Goal: Task Accomplishment & Management: Use online tool/utility

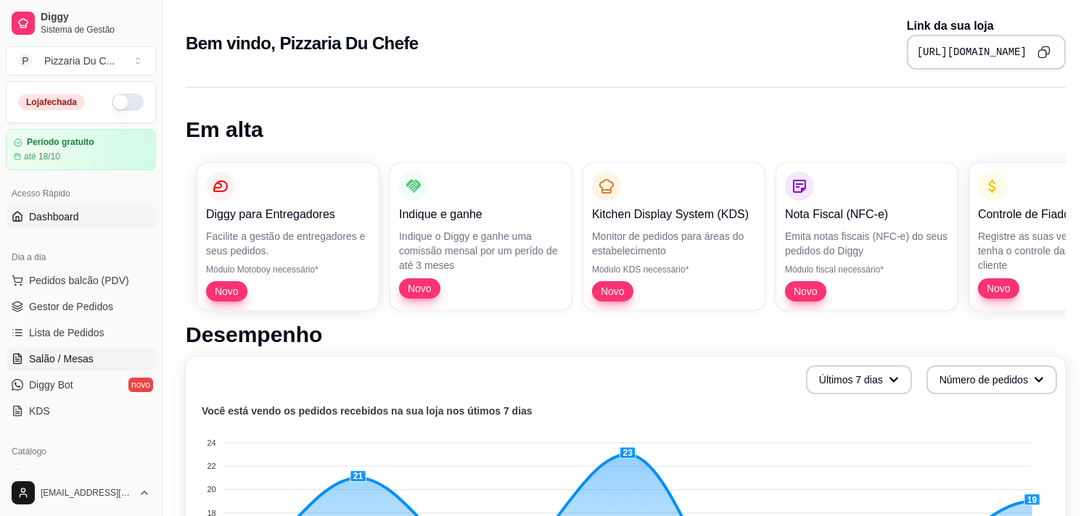
click at [73, 349] on link "Salão / Mesas" at bounding box center [81, 358] width 150 height 23
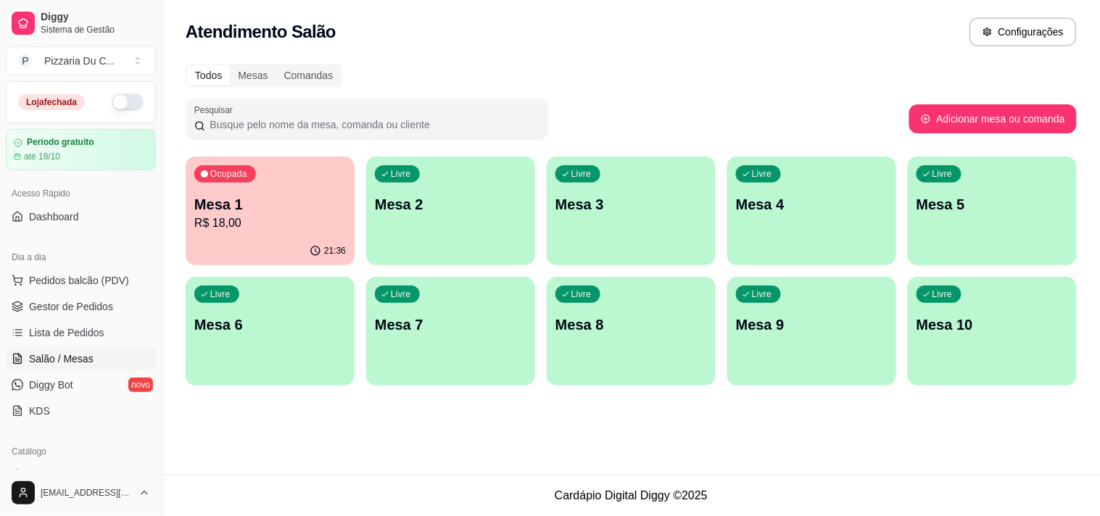
click at [112, 102] on button "button" at bounding box center [128, 102] width 32 height 17
click at [474, 200] on p "Mesa 2" at bounding box center [451, 204] width 152 height 20
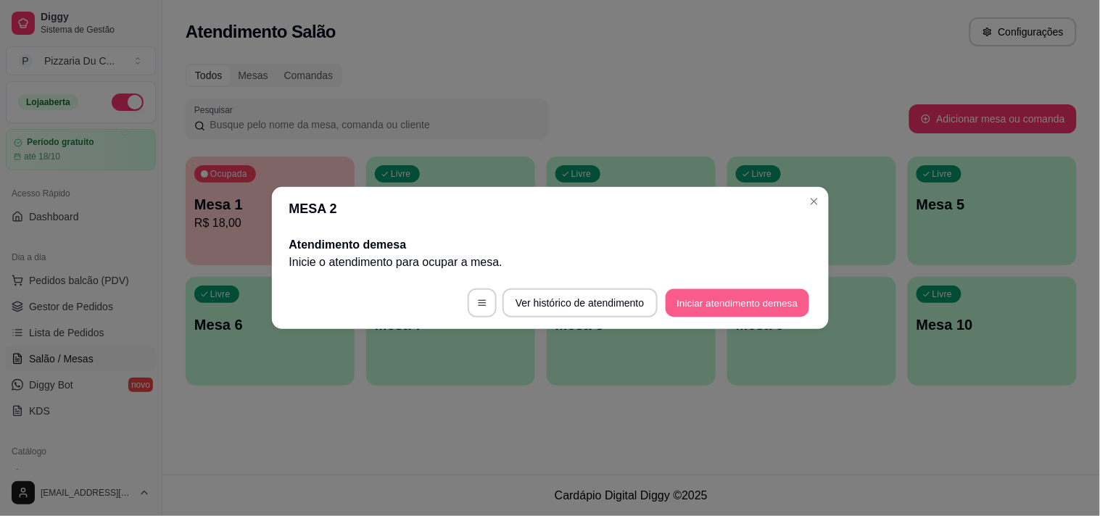
click at [697, 292] on button "Iniciar atendimento de mesa" at bounding box center [738, 303] width 144 height 28
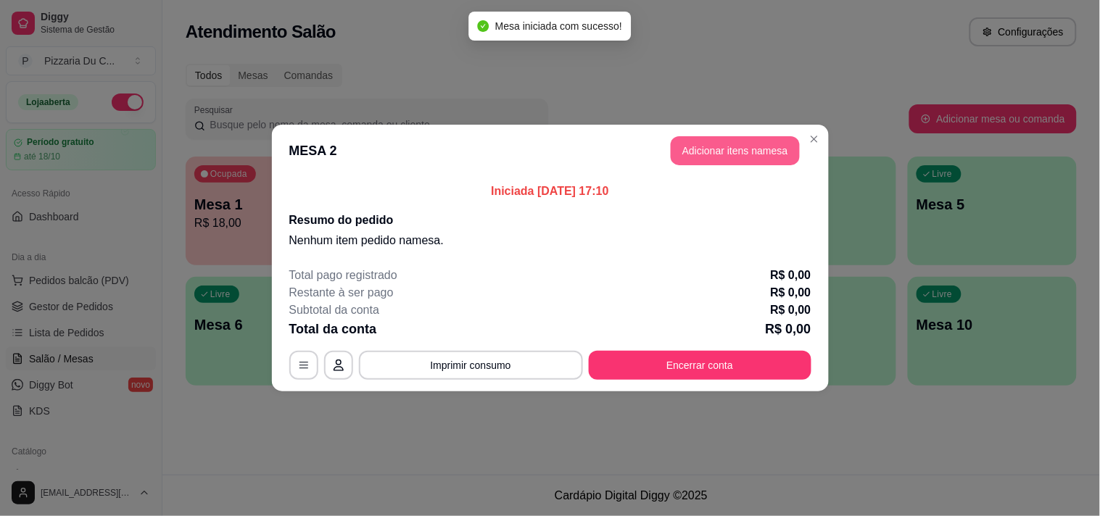
click at [679, 153] on button "Adicionar itens na mesa" at bounding box center [735, 150] width 129 height 29
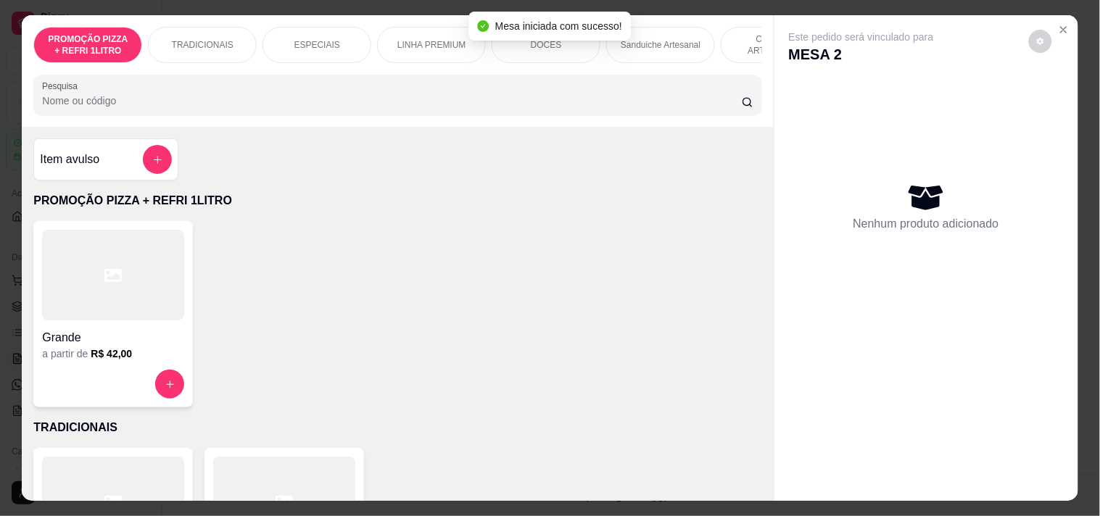
scroll to position [0, 638]
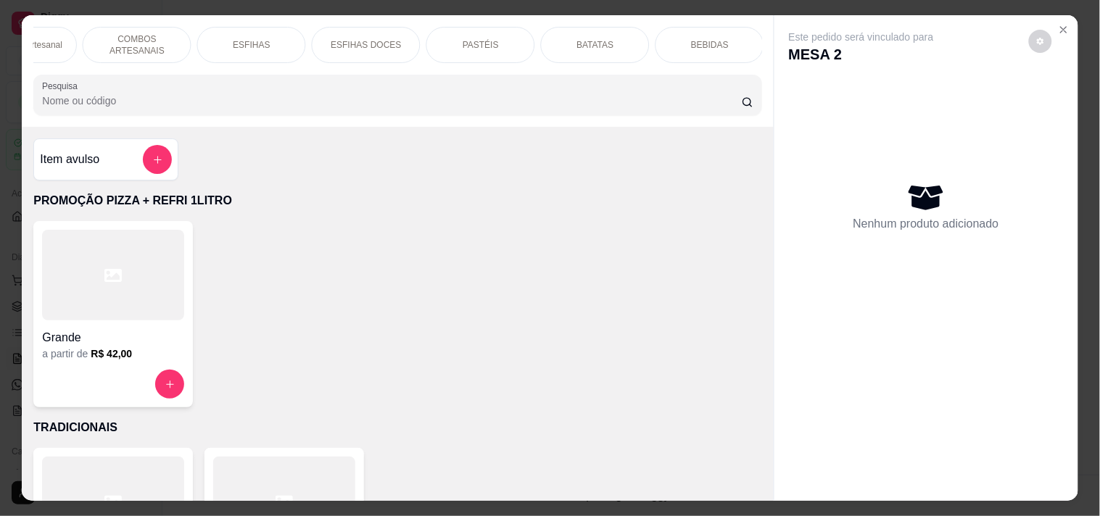
click at [460, 47] on div "PASTÉIS" at bounding box center [481, 45] width 109 height 36
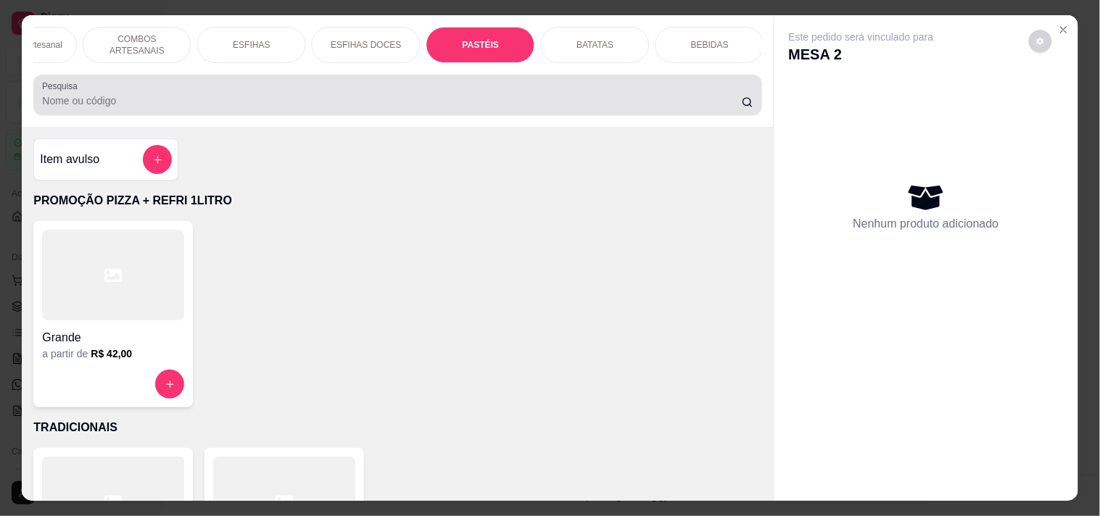
scroll to position [37, 0]
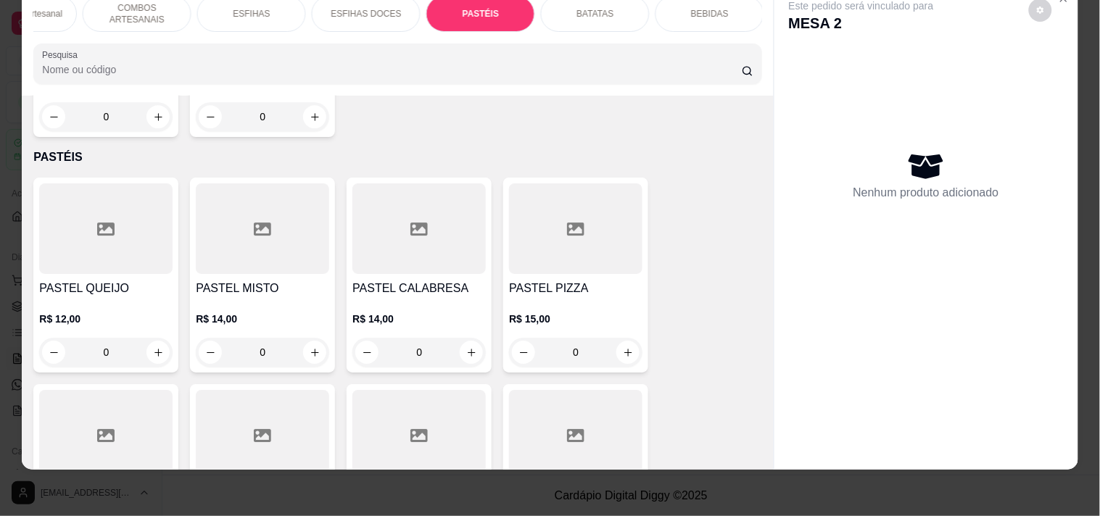
click at [149, 338] on div "0" at bounding box center [105, 352] width 133 height 29
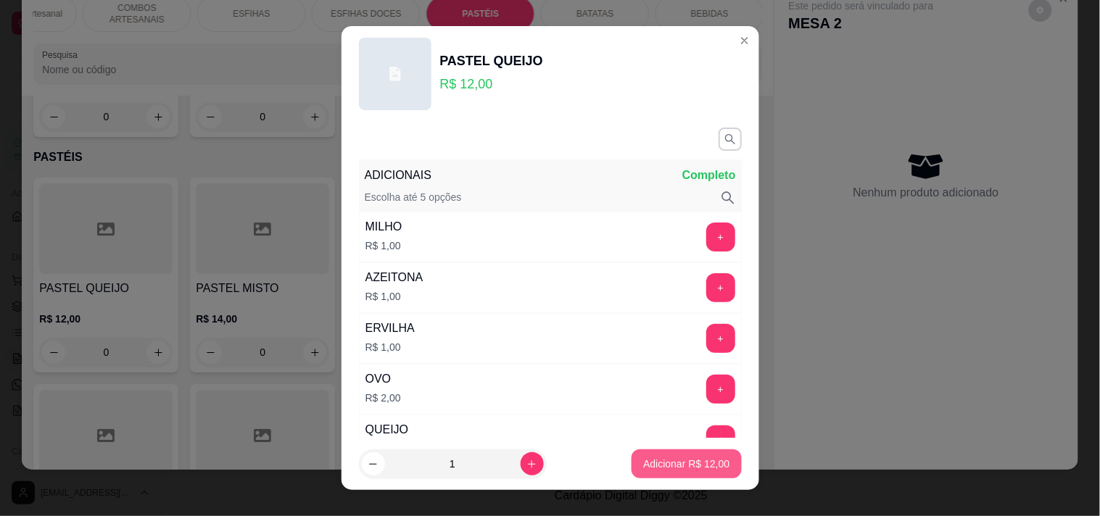
click at [643, 461] on p "Adicionar R$ 12,00" at bounding box center [686, 464] width 86 height 15
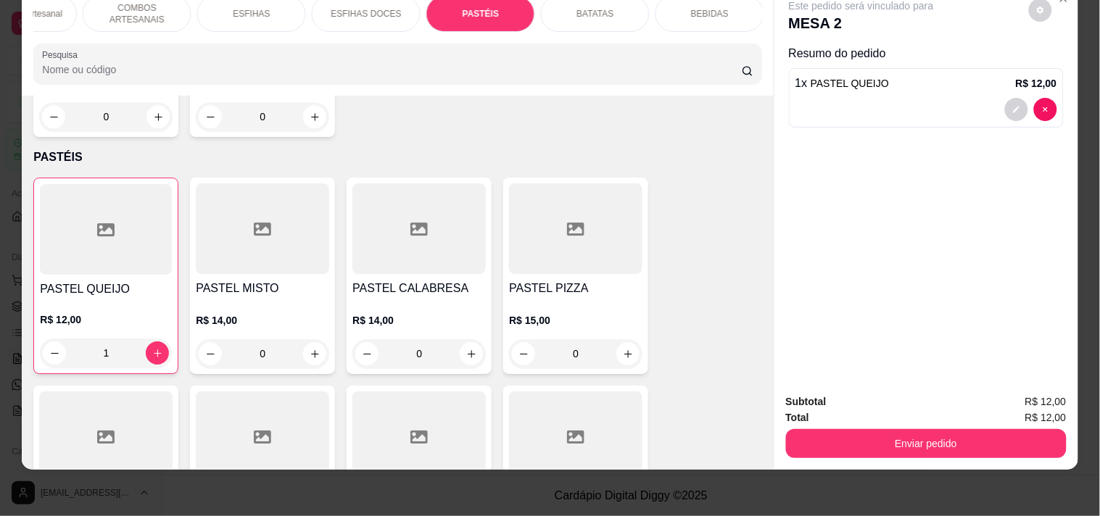
click at [160, 339] on div "1" at bounding box center [106, 353] width 132 height 29
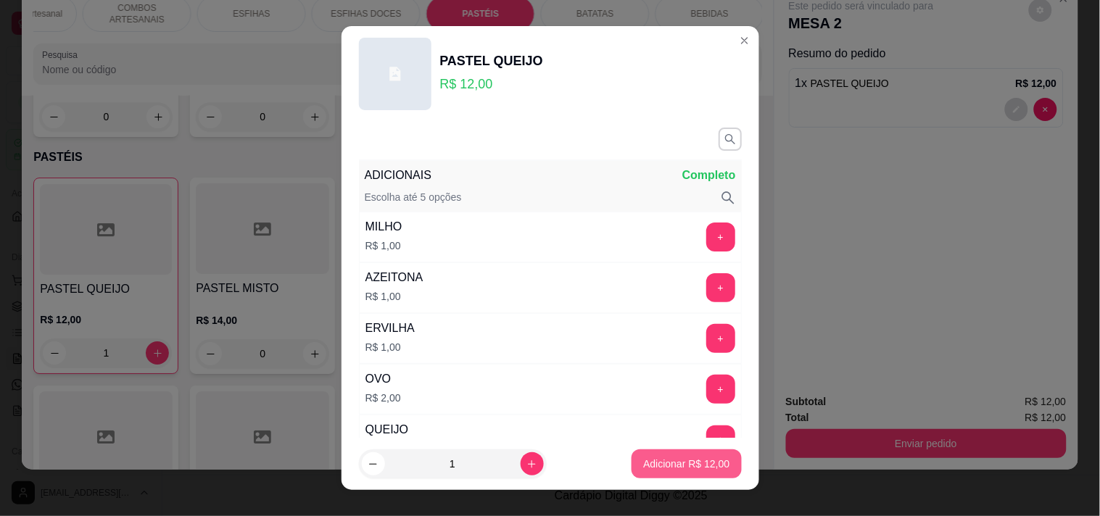
click at [712, 461] on p "Adicionar R$ 12,00" at bounding box center [686, 464] width 86 height 15
type input "2"
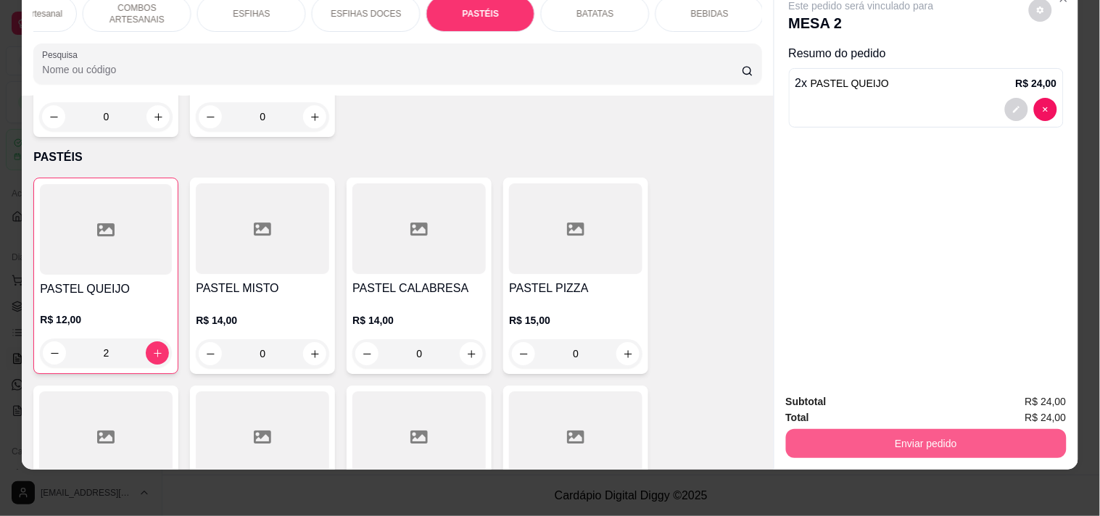
click at [900, 429] on button "Enviar pedido" at bounding box center [926, 443] width 281 height 29
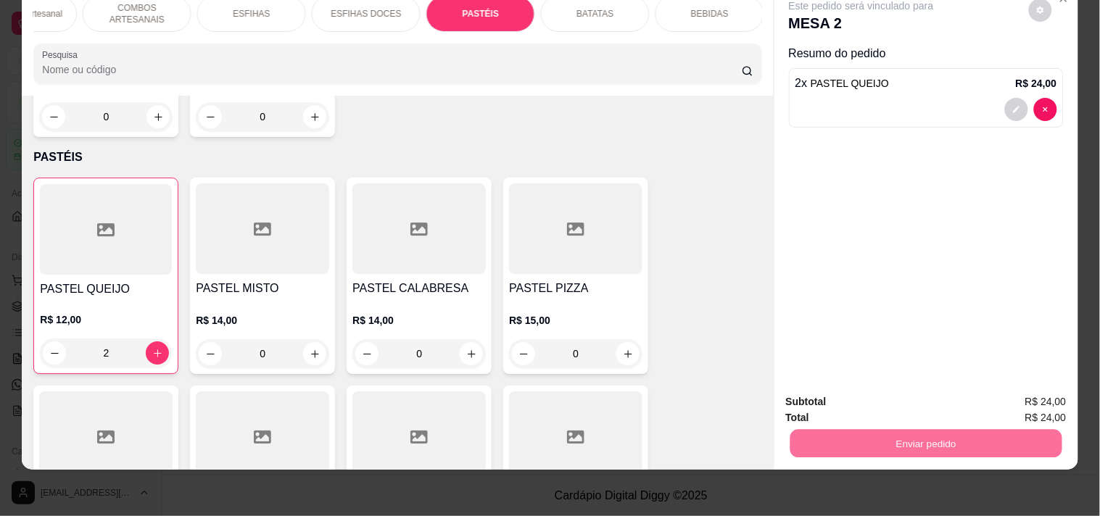
click at [958, 385] on button "Registrar cliente" at bounding box center [932, 395] width 93 height 27
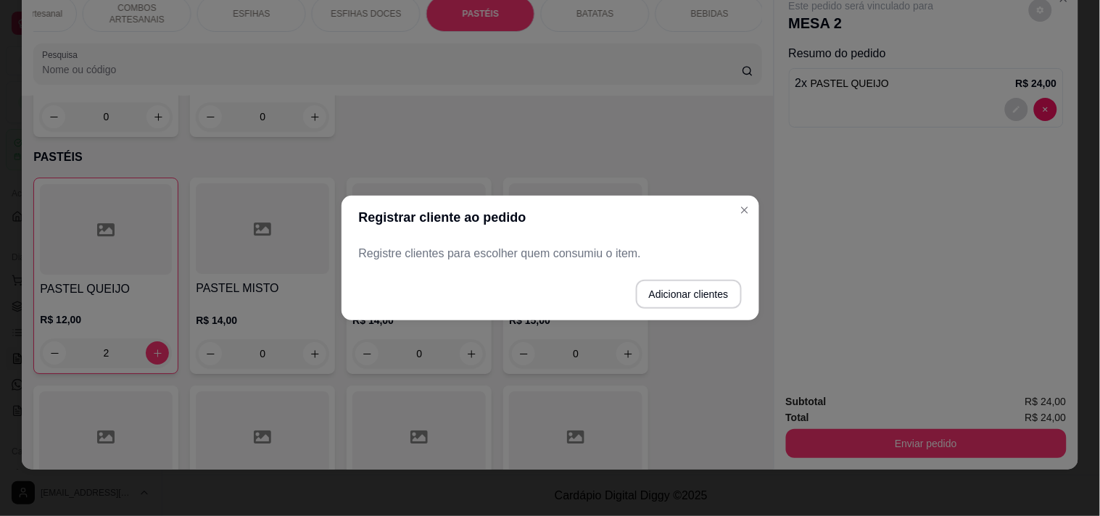
drag, startPoint x: 650, startPoint y: 278, endPoint x: 656, endPoint y: 283, distance: 7.7
click at [651, 279] on footer "Adicionar clientes" at bounding box center [551, 294] width 418 height 52
click at [660, 287] on button "Adicionar clientes" at bounding box center [689, 294] width 106 height 29
click at [532, 274] on div "Nome do cliente" at bounding box center [550, 254] width 418 height 52
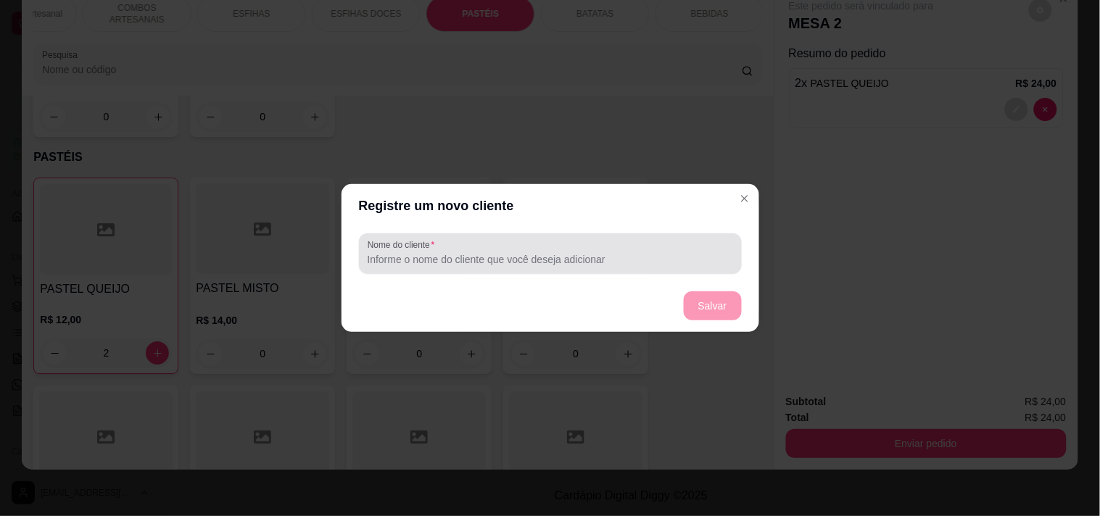
click at [532, 252] on input "Nome do cliente" at bounding box center [551, 259] width 366 height 15
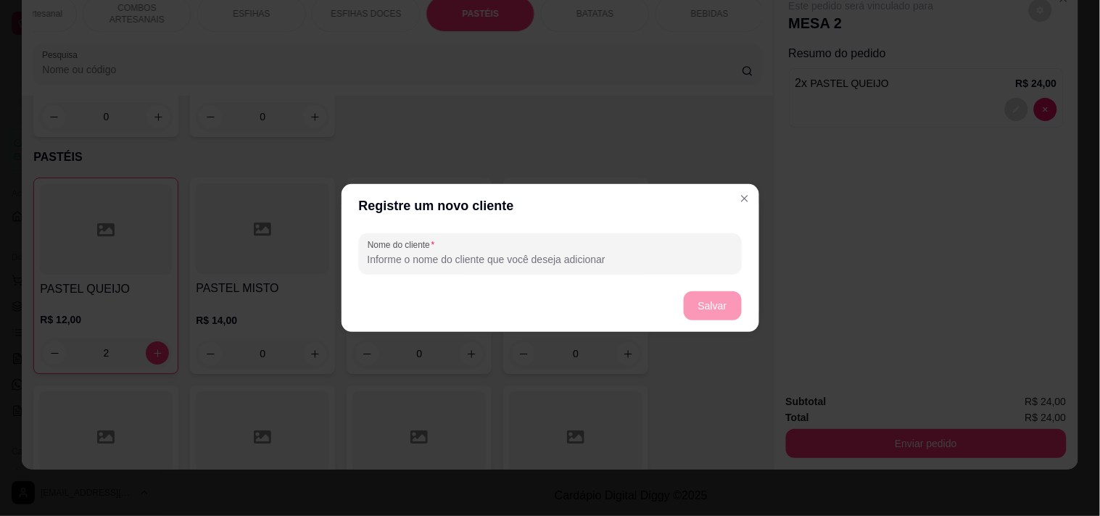
type input "c"
type input "CLEMILTON"
click at [709, 310] on button "Salvar" at bounding box center [713, 306] width 58 height 29
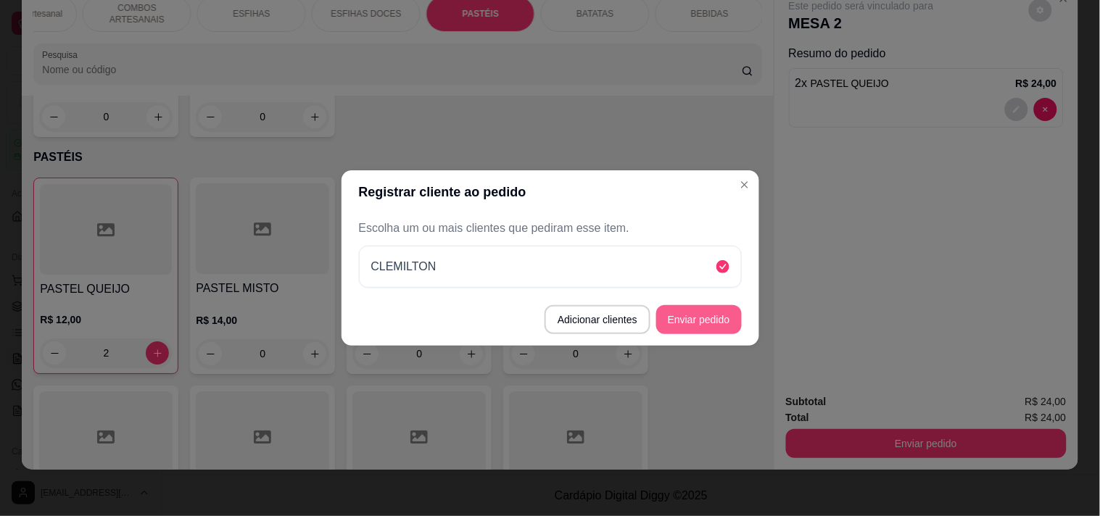
click at [699, 312] on button "Enviar pedido" at bounding box center [700, 319] width 86 height 29
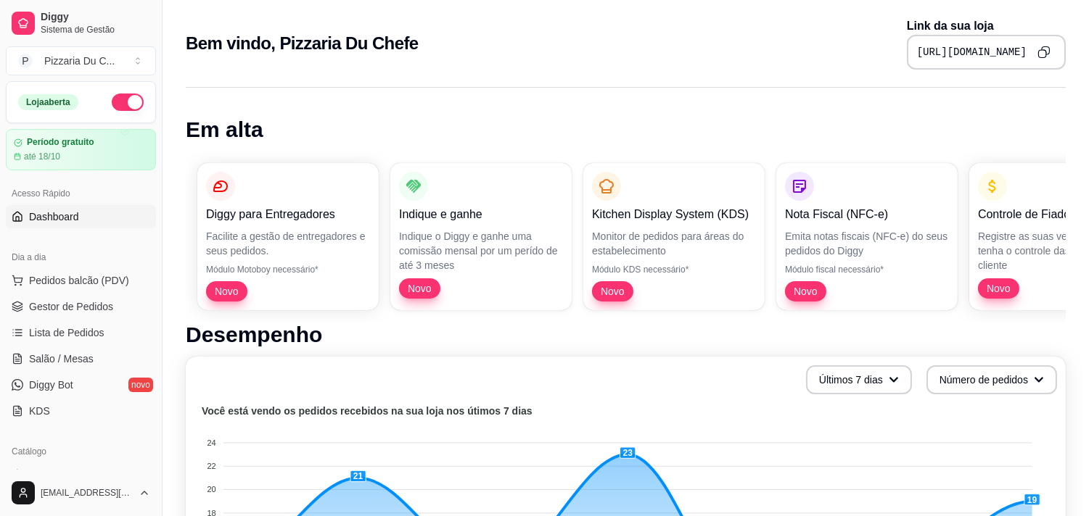
click at [80, 218] on link "Dashboard" at bounding box center [81, 216] width 150 height 23
click at [91, 223] on link "Dashboard" at bounding box center [81, 216] width 150 height 23
click at [64, 357] on span "Salão / Mesas" at bounding box center [61, 359] width 65 height 15
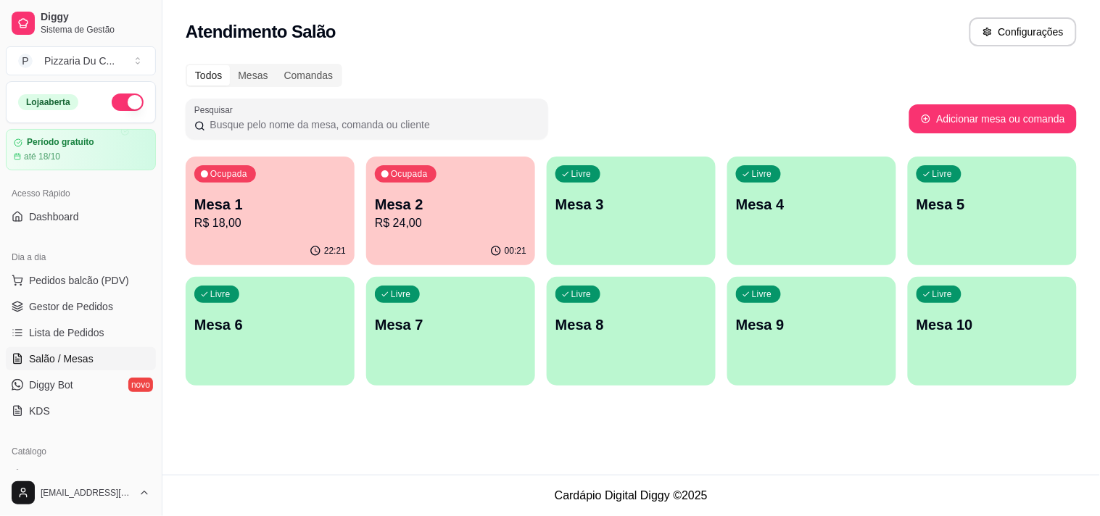
click at [492, 203] on p "Mesa 2" at bounding box center [451, 204] width 152 height 20
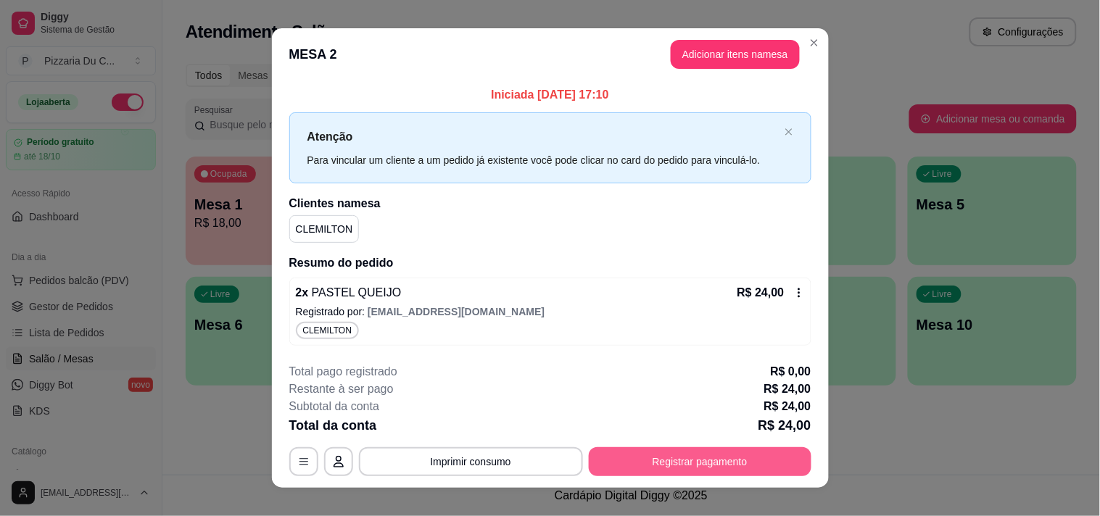
click at [678, 460] on button "Registrar pagamento" at bounding box center [700, 462] width 223 height 29
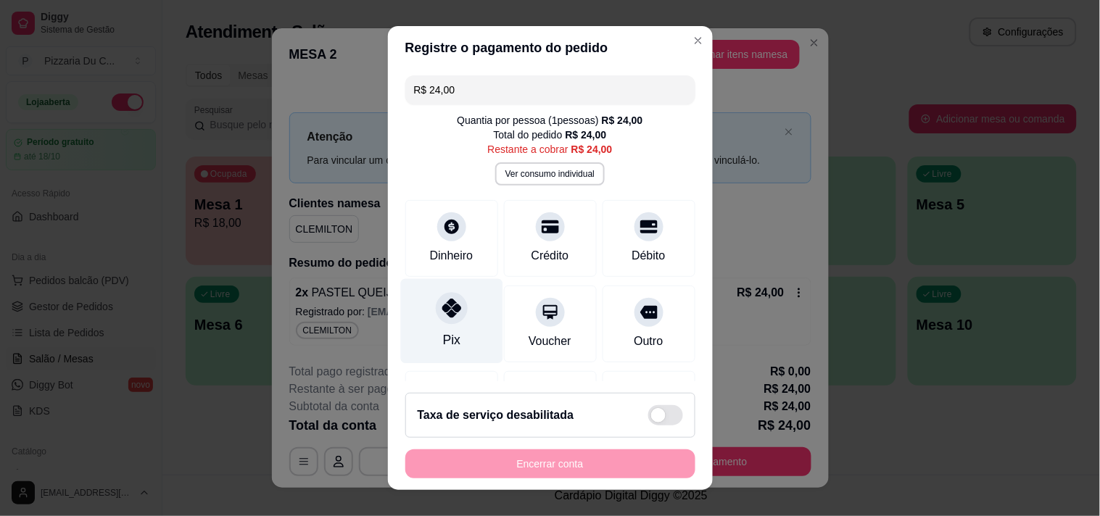
click at [461, 293] on div "Pix" at bounding box center [451, 321] width 102 height 85
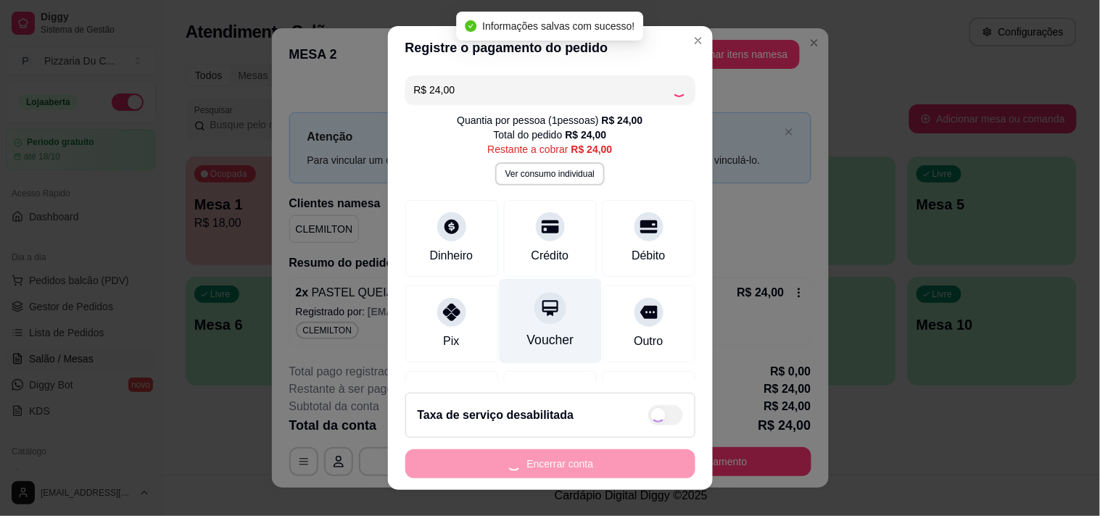
type input "R$ 0,00"
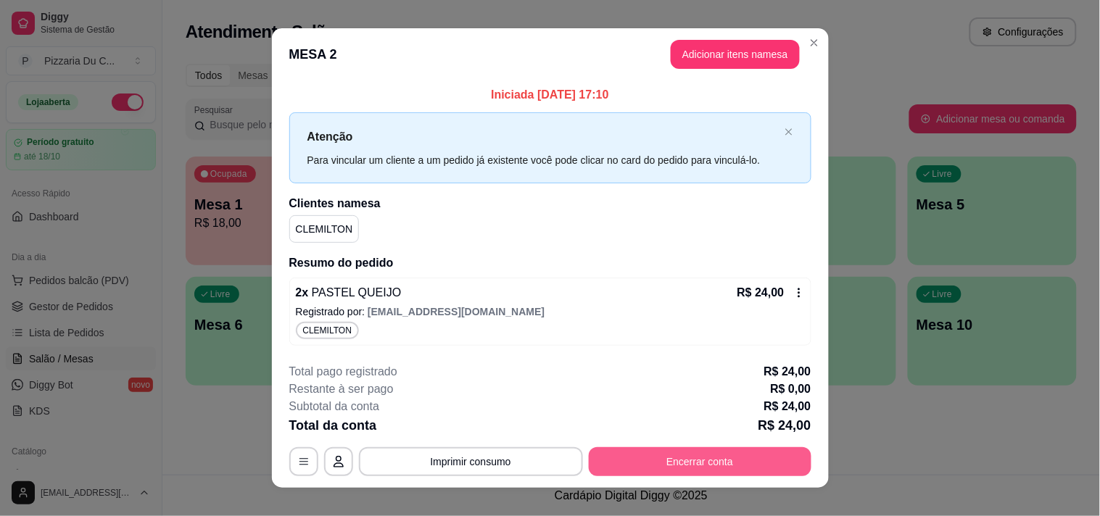
click at [647, 455] on button "Encerrar conta" at bounding box center [700, 462] width 223 height 29
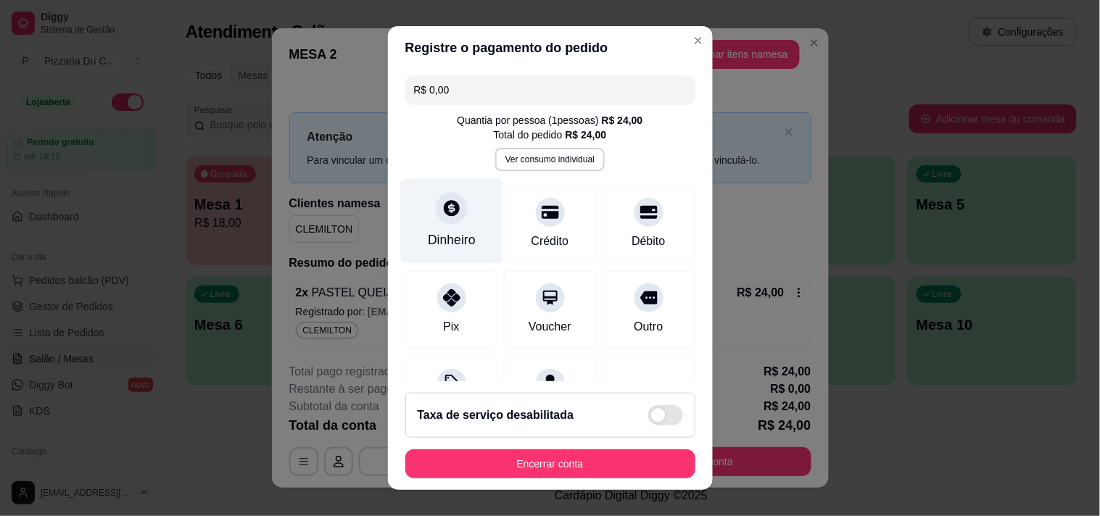
click at [462, 245] on div "Dinheiro" at bounding box center [452, 240] width 48 height 19
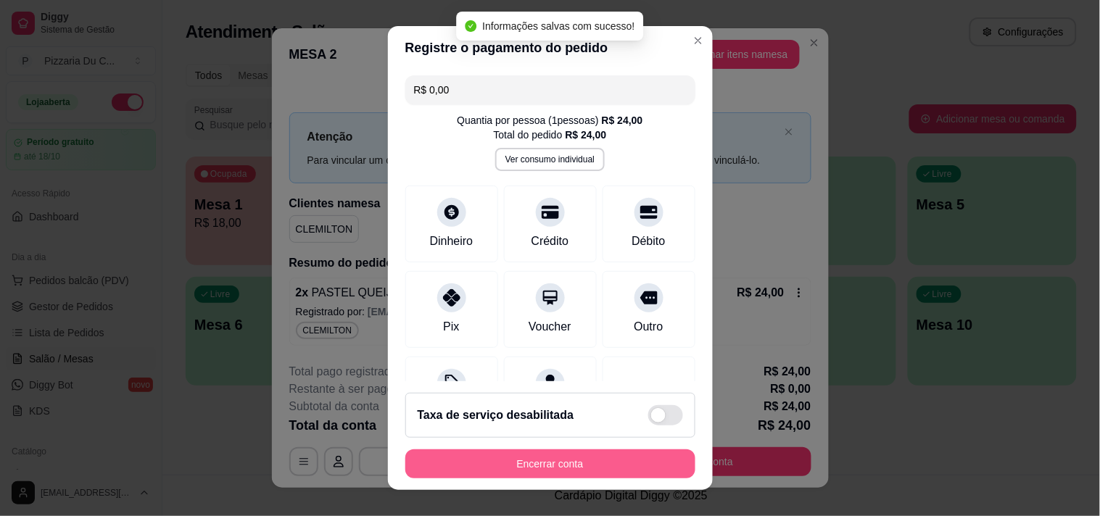
click at [582, 455] on button "Encerrar conta" at bounding box center [551, 464] width 290 height 29
